Goal: Task Accomplishment & Management: Complete application form

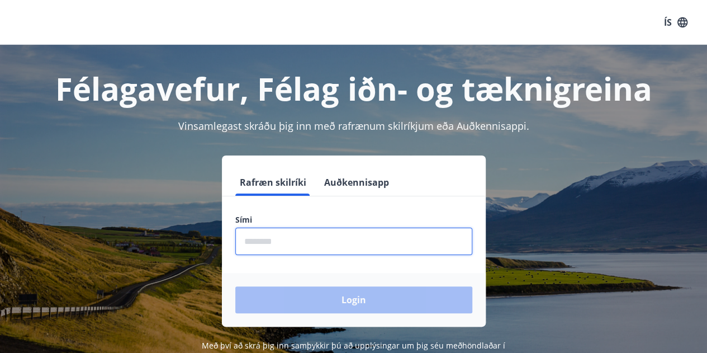
click at [352, 234] on input "phone" at bounding box center [353, 241] width 237 height 27
type input "********"
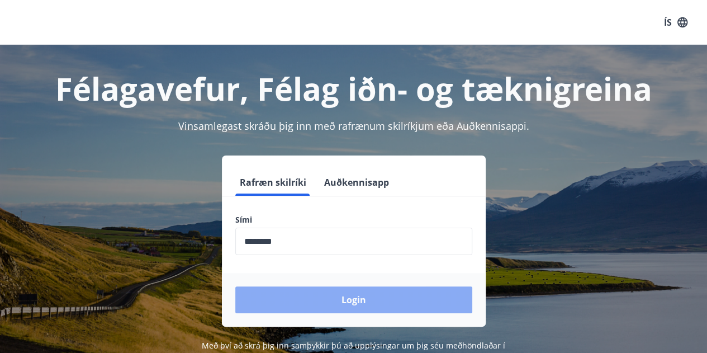
click at [325, 308] on button "Login" at bounding box center [353, 299] width 237 height 27
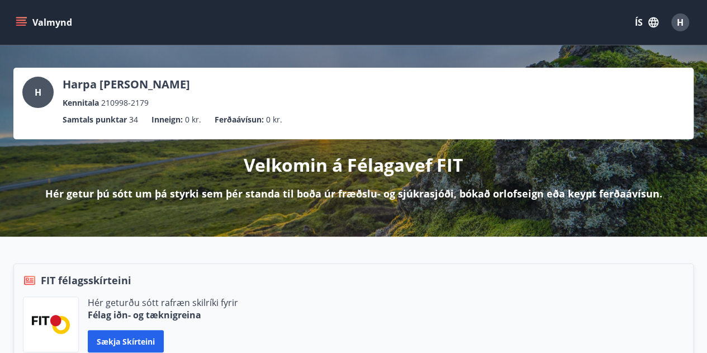
click at [32, 21] on button "Valmynd" at bounding box center [44, 22] width 63 height 20
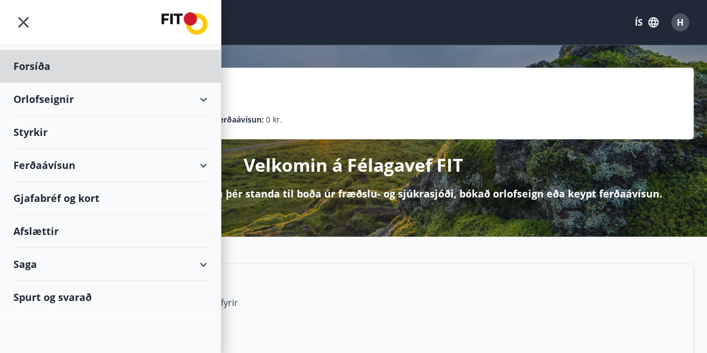
click at [28, 83] on div "Styrkir" at bounding box center [110, 66] width 194 height 33
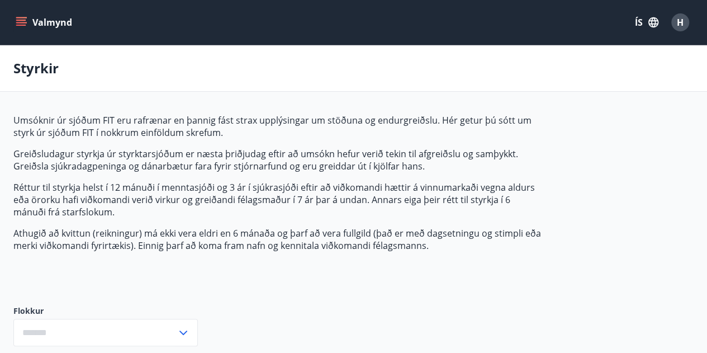
type input "***"
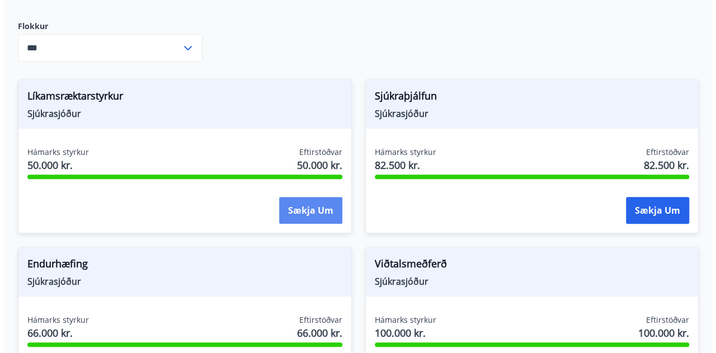
scroll to position [283, 0]
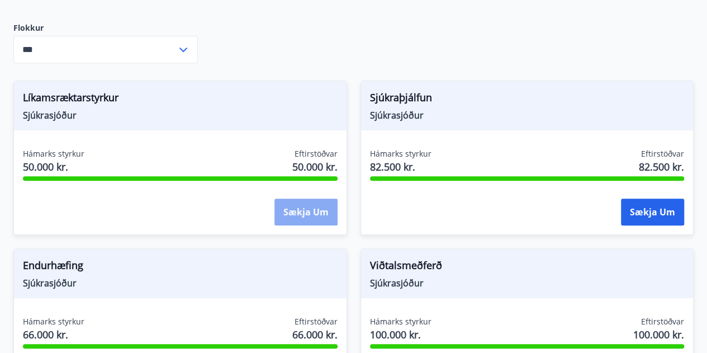
click at [308, 207] on button "Sækja um" at bounding box center [306, 211] width 63 height 27
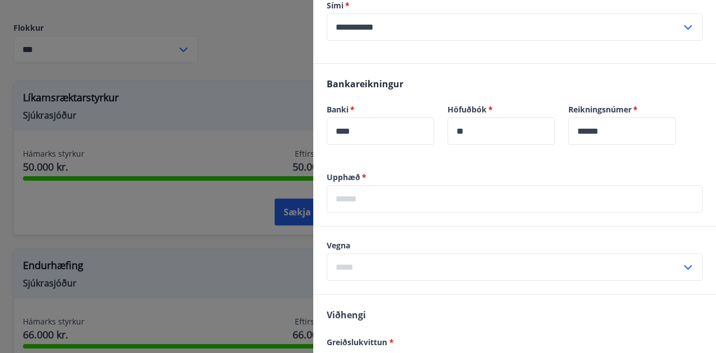
scroll to position [325, 0]
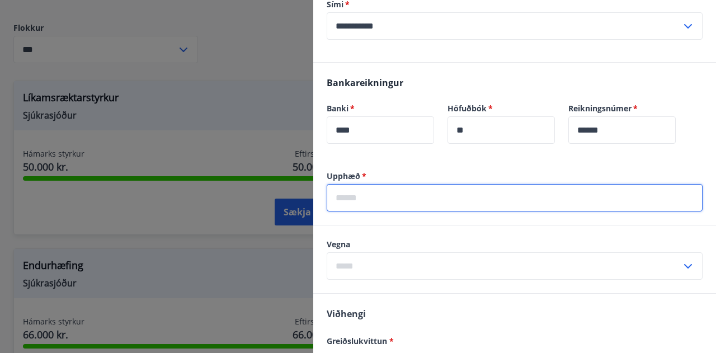
click at [417, 206] on input "text" at bounding box center [515, 197] width 376 height 27
type input "*****"
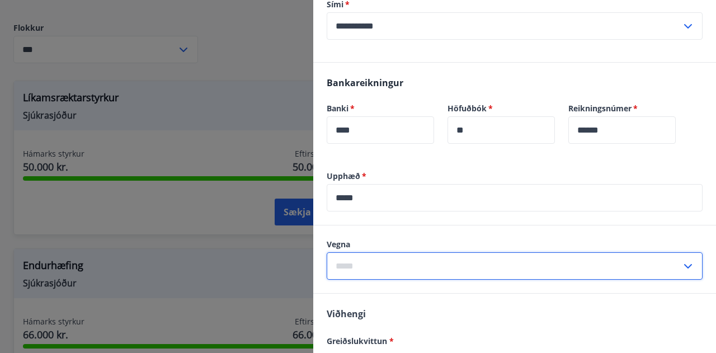
click at [403, 271] on input "text" at bounding box center [504, 265] width 354 height 27
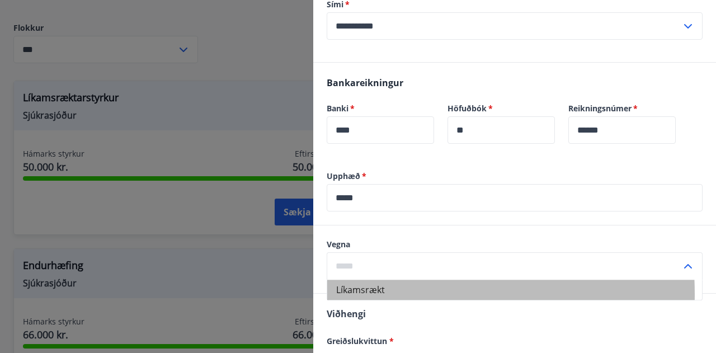
click at [382, 293] on li "Líkamsrækt" at bounding box center [514, 290] width 375 height 20
type input "**********"
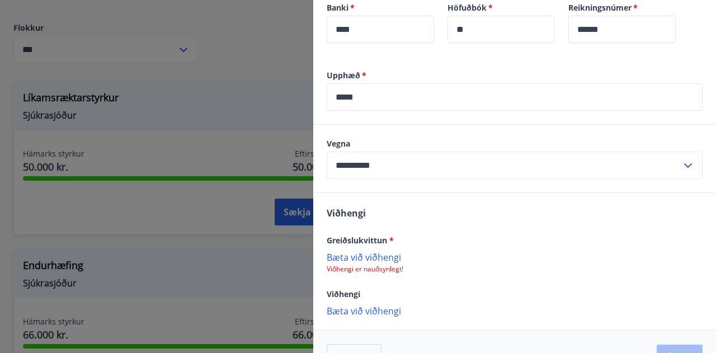
scroll to position [457, 0]
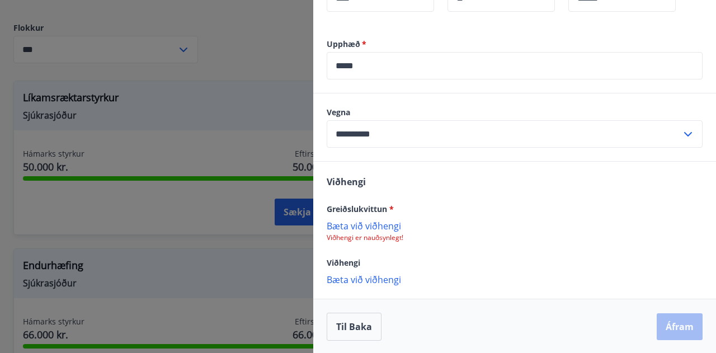
click at [378, 220] on p "Bæta við viðhengi" at bounding box center [515, 225] width 376 height 11
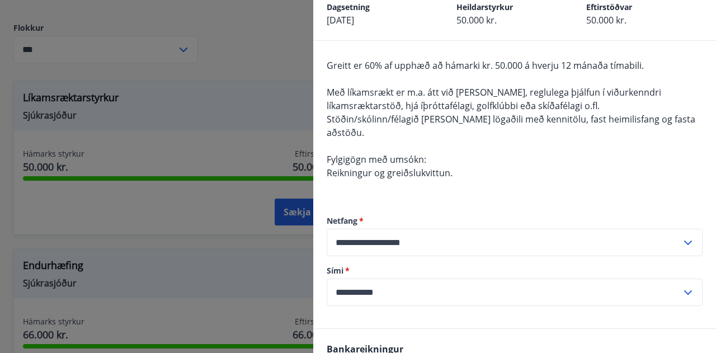
scroll to position [458, 0]
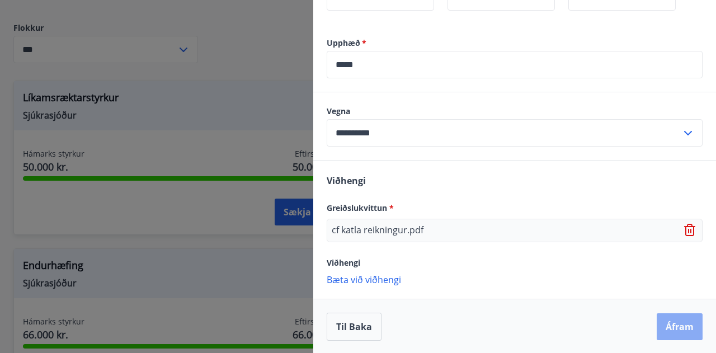
click at [659, 333] on button "Áfram" at bounding box center [679, 326] width 46 height 27
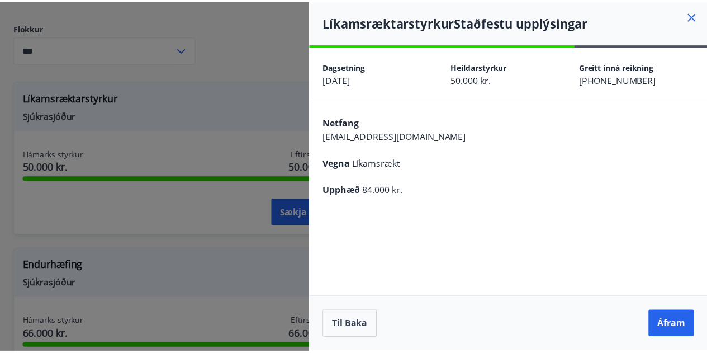
scroll to position [0, 0]
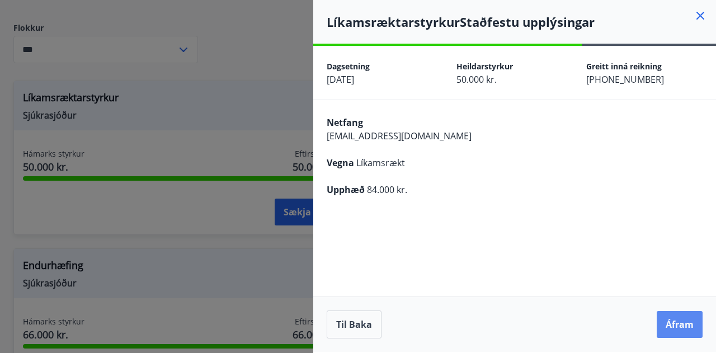
click at [683, 331] on button "Áfram" at bounding box center [679, 324] width 46 height 27
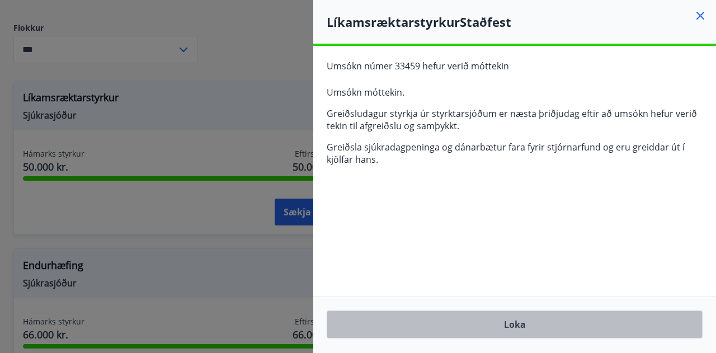
click at [517, 323] on button "Loka" at bounding box center [515, 324] width 376 height 28
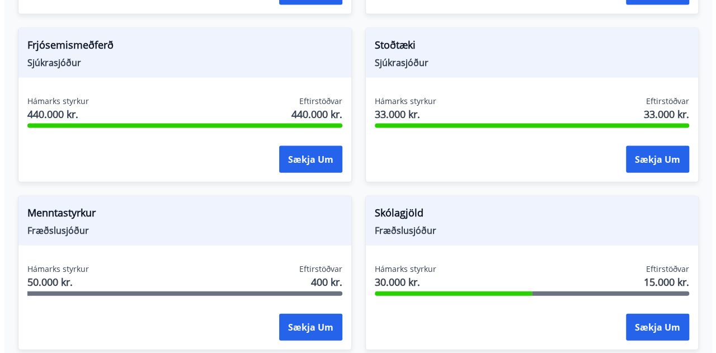
scroll to position [1175, 0]
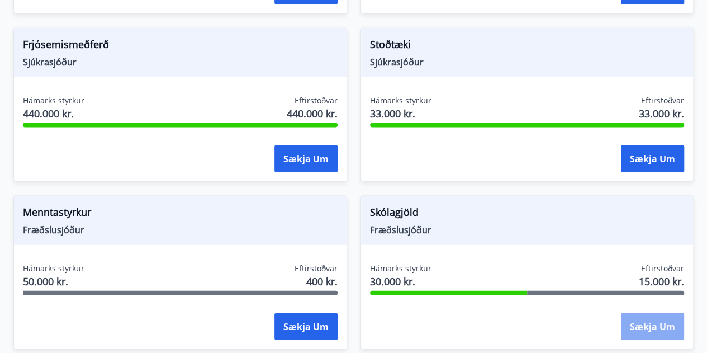
click at [664, 323] on button "Sækja um" at bounding box center [652, 326] width 63 height 27
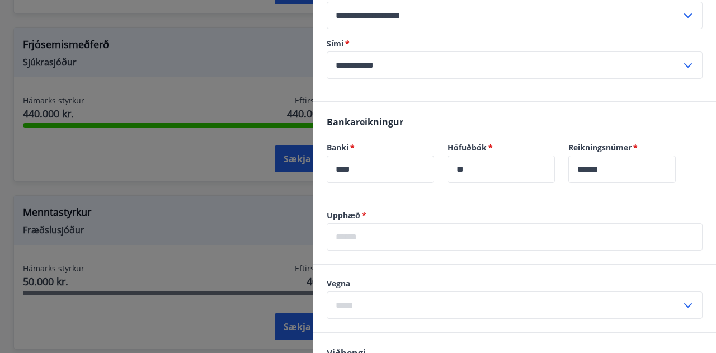
scroll to position [462, 0]
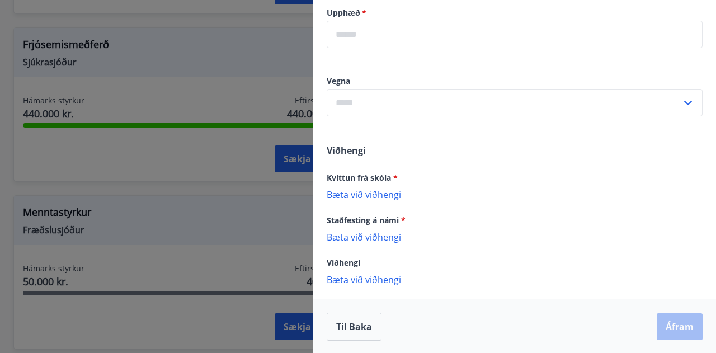
click at [261, 35] on div at bounding box center [358, 176] width 716 height 353
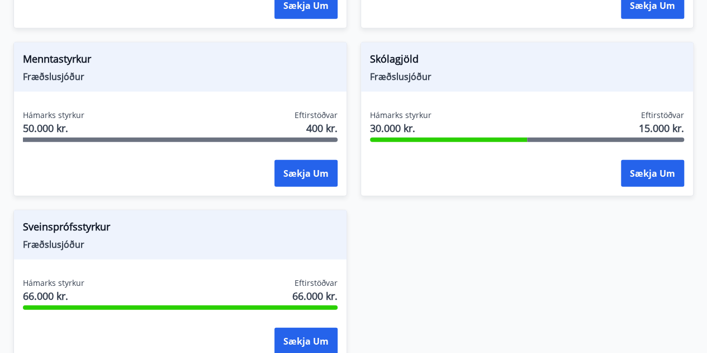
scroll to position [1443, 0]
